Goal: Task Accomplishment & Management: Manage account settings

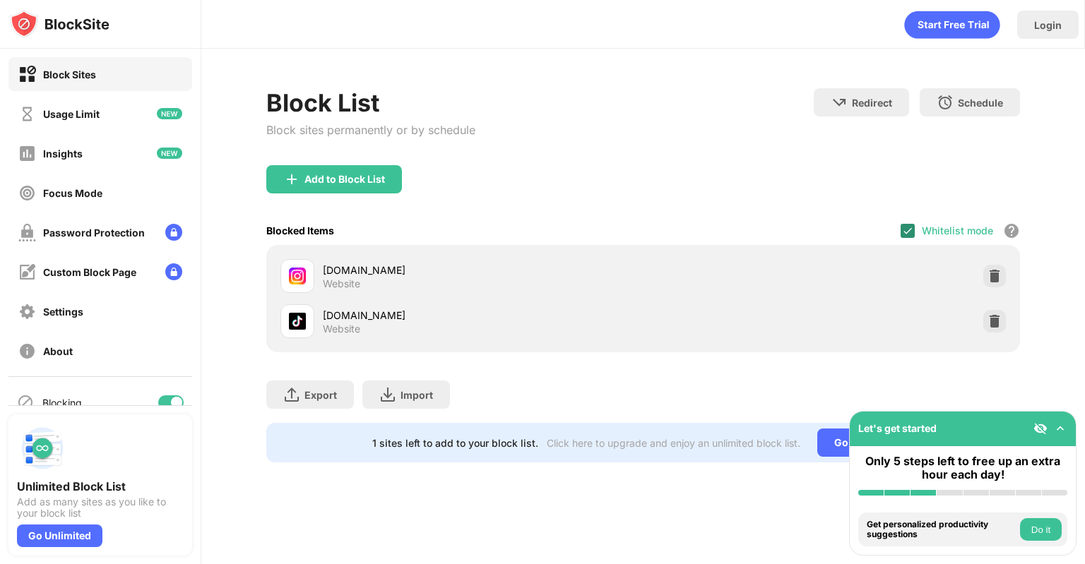
click at [906, 225] on img at bounding box center [907, 230] width 11 height 11
